Goal: Find specific page/section: Find specific page/section

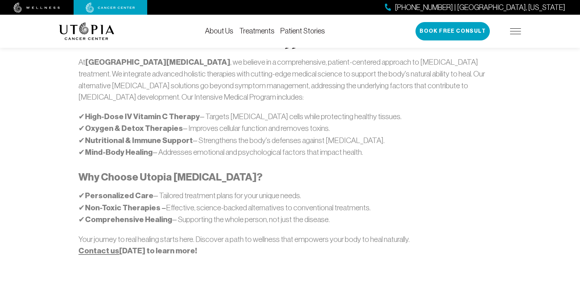
scroll to position [309, 0]
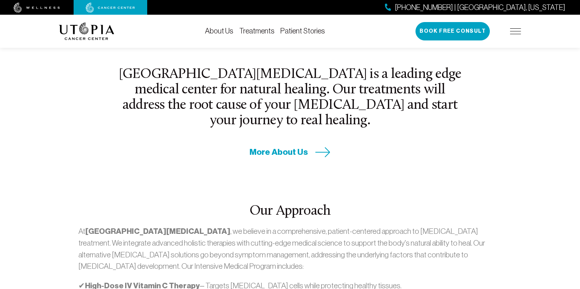
scroll to position [309, 0]
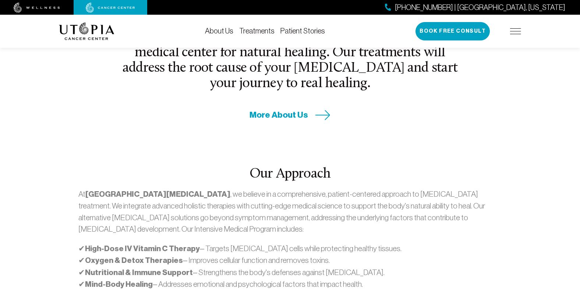
click at [225, 30] on link "About Us" at bounding box center [219, 31] width 28 height 8
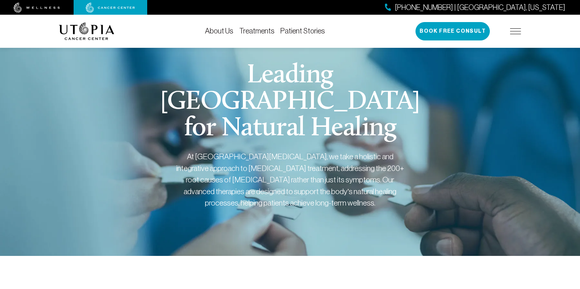
click at [215, 32] on link "About Us" at bounding box center [219, 31] width 28 height 8
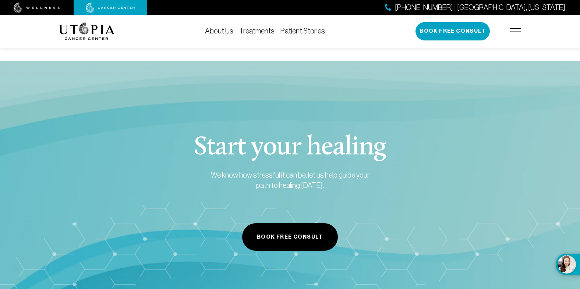
scroll to position [3492, 0]
